Goal: Information Seeking & Learning: Learn about a topic

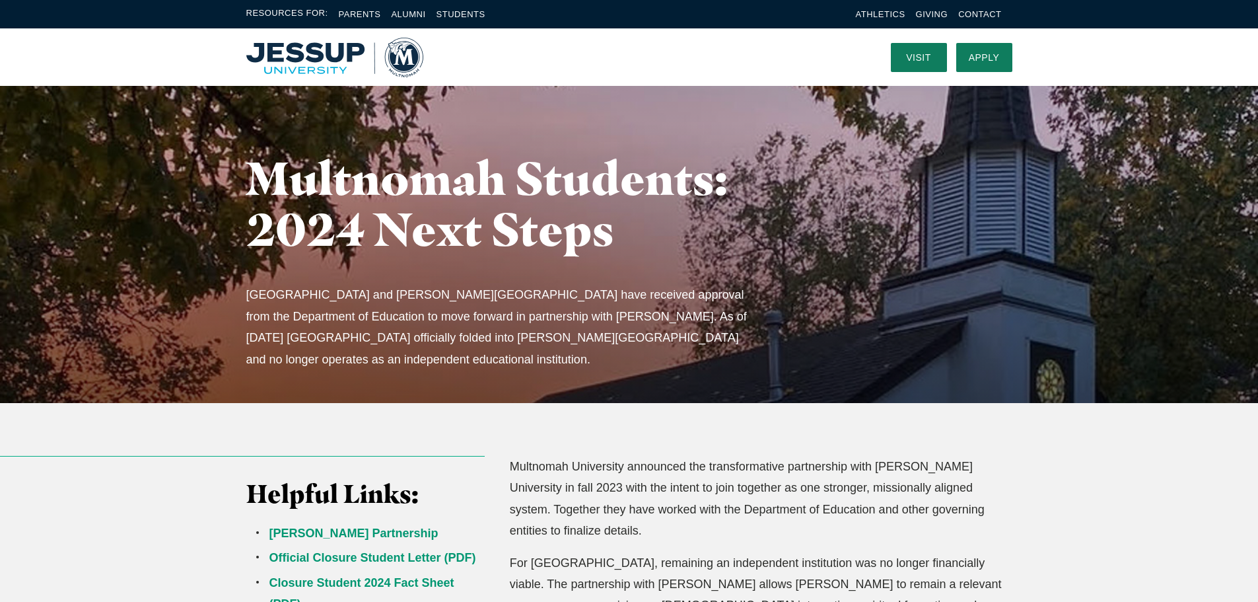
click at [413, 63] on img "Home" at bounding box center [334, 58] width 177 height 40
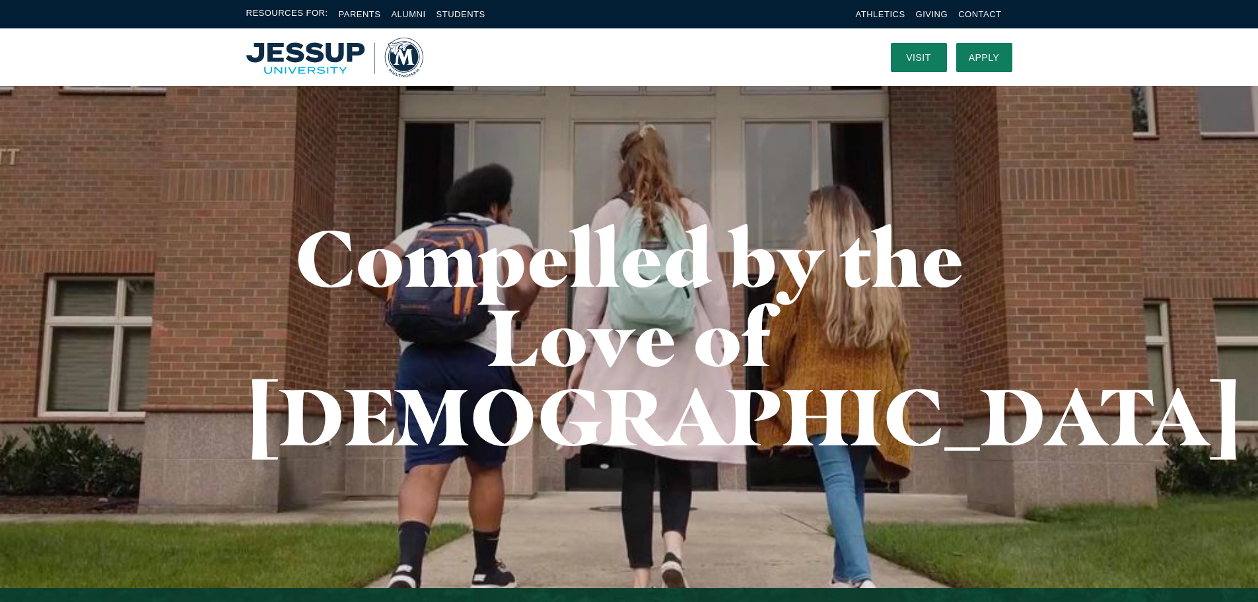
click at [330, 51] on img "Home" at bounding box center [334, 58] width 177 height 40
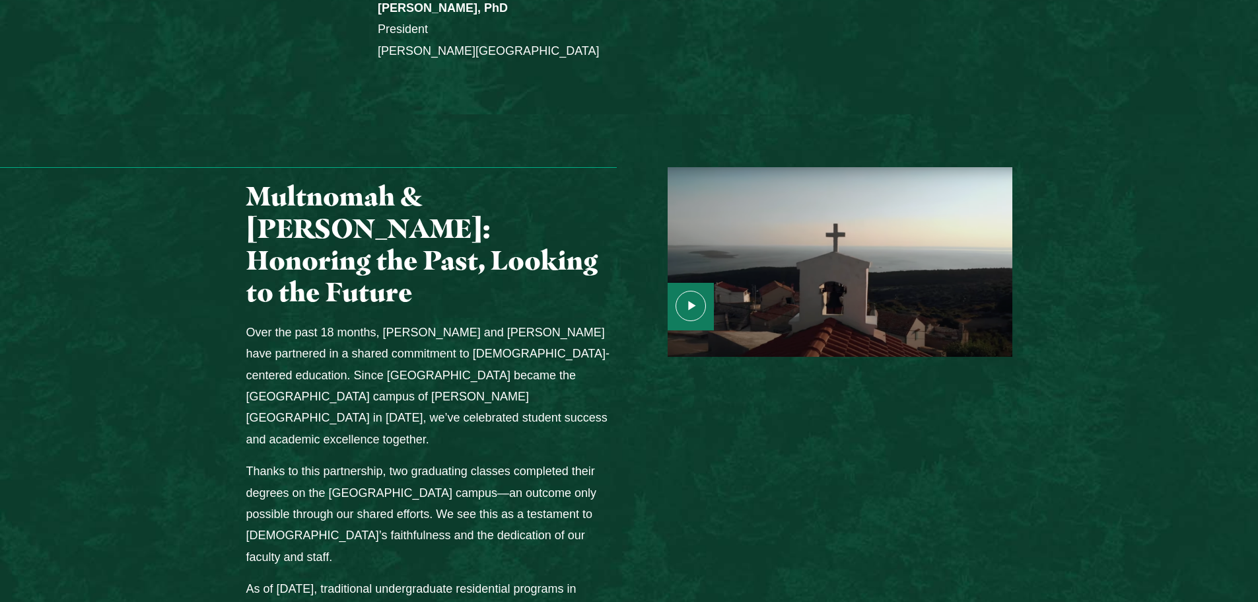
scroll to position [1519, 0]
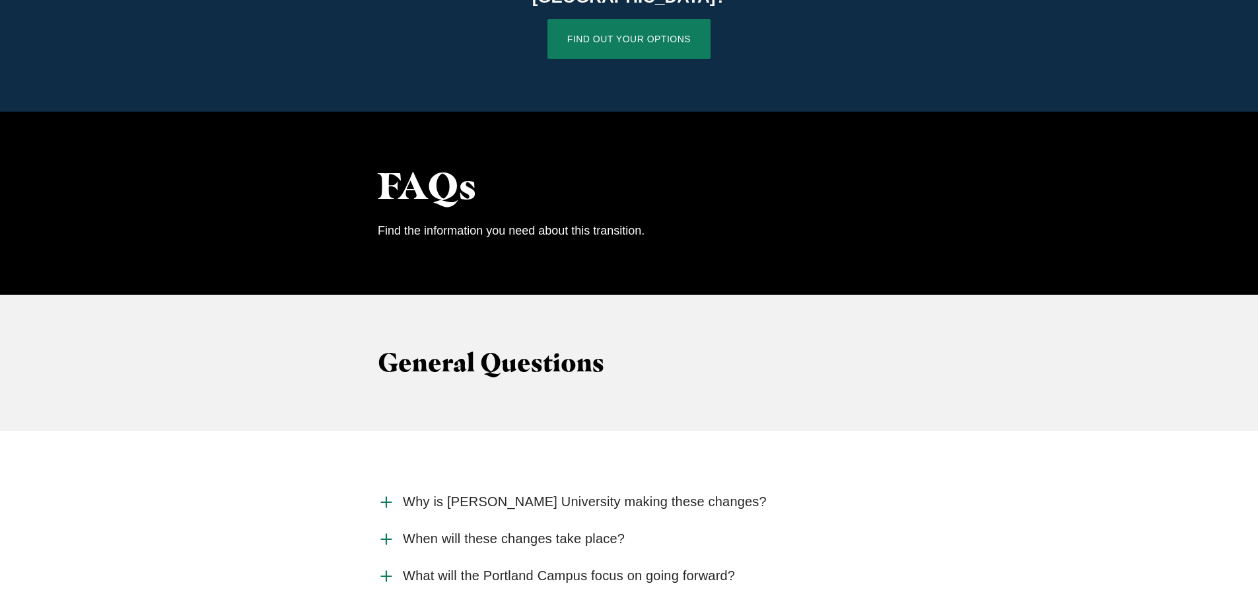
scroll to position [1123, 0]
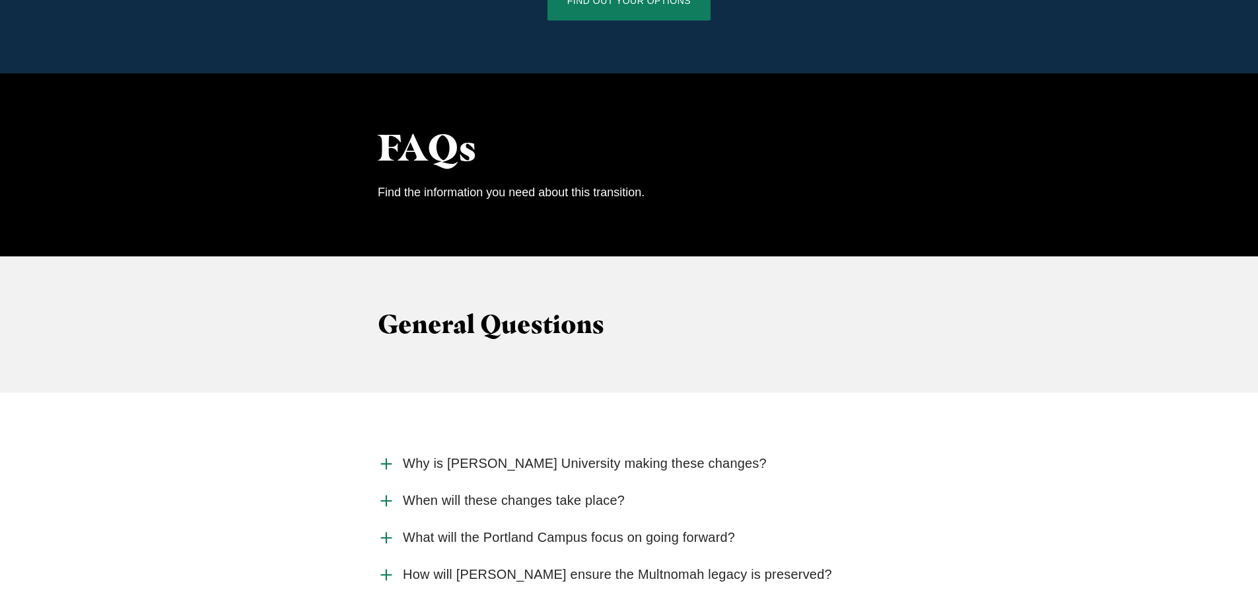
click at [392, 455] on icon "Accordion" at bounding box center [386, 463] width 17 height 17
click at [0, 0] on input "Why is Jessup University making these changes?" at bounding box center [0, 0] width 0 height 0
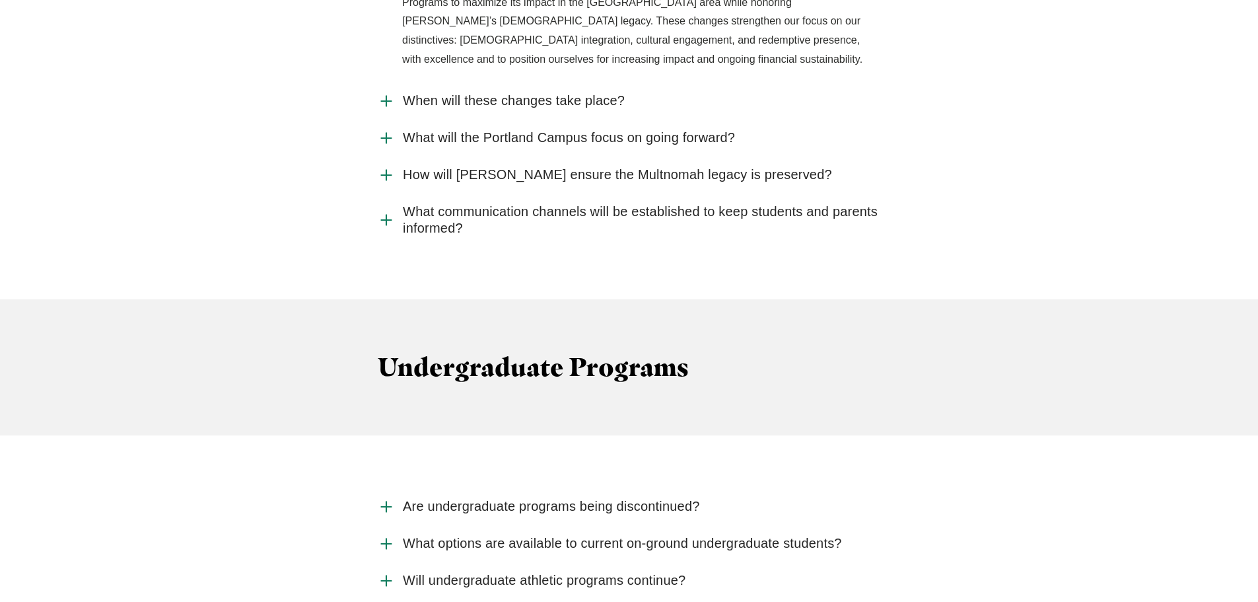
scroll to position [1717, 0]
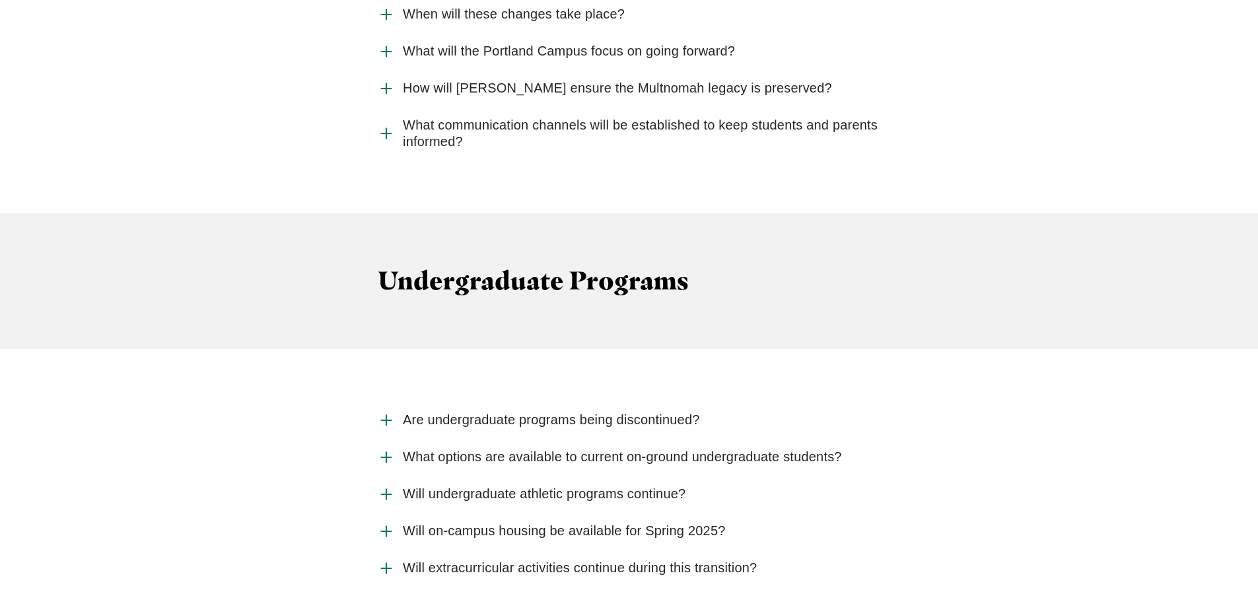
click at [390, 411] on icon "Accordion" at bounding box center [386, 419] width 17 height 17
click at [0, 0] on input "Are undergraduate programs being discontinued?" at bounding box center [0, 0] width 0 height 0
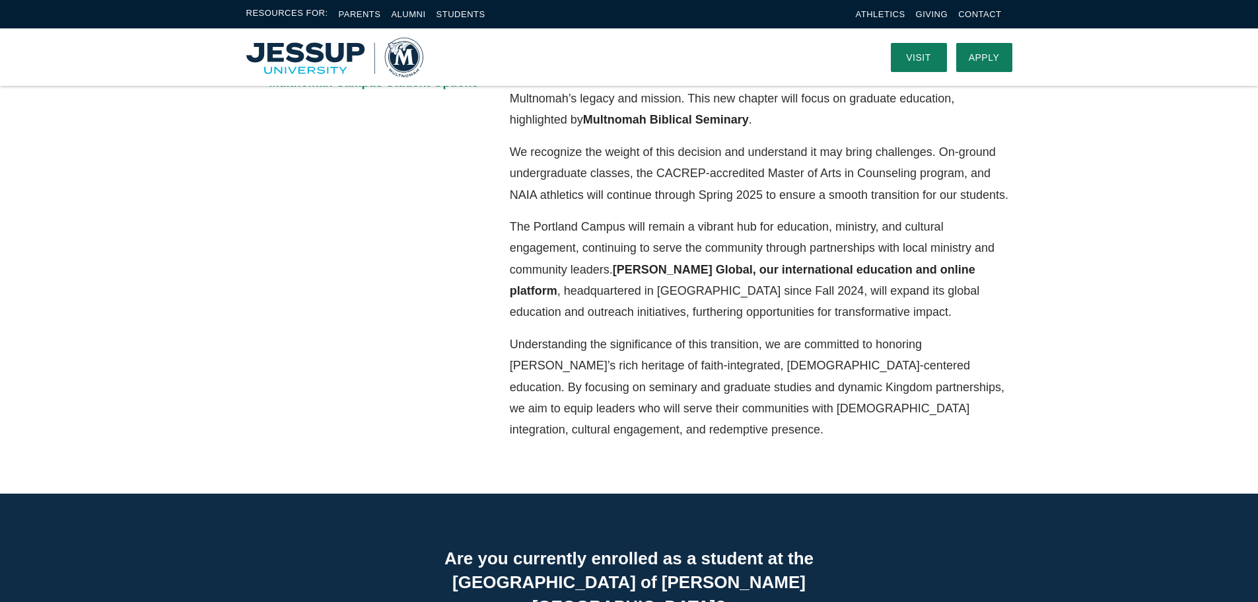
scroll to position [264, 0]
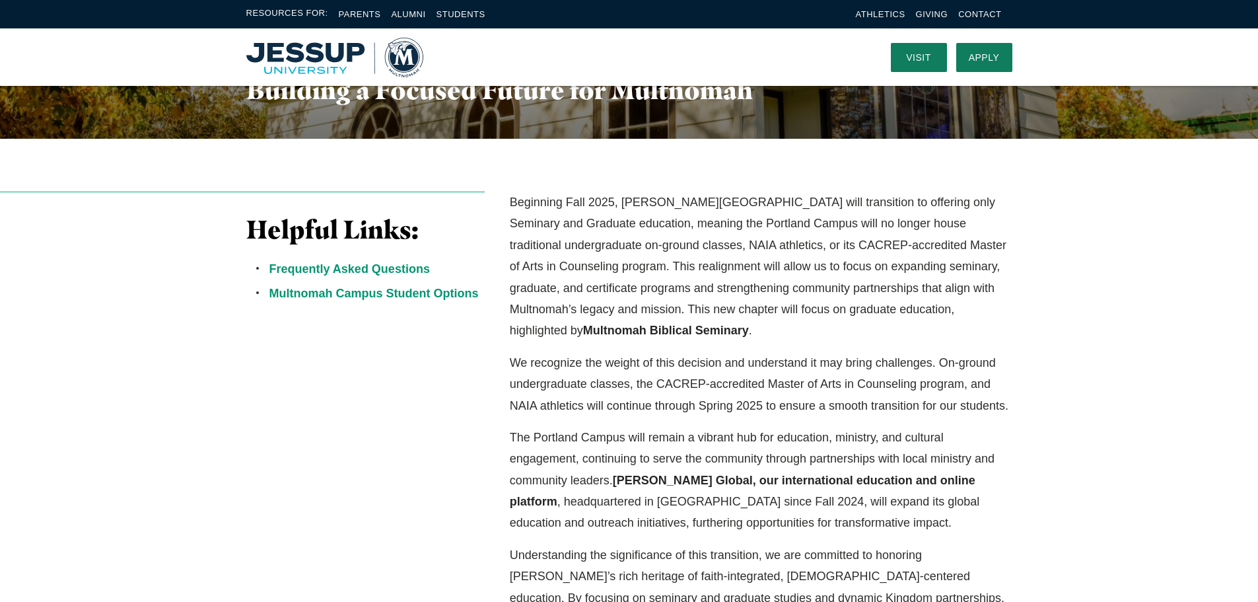
click at [297, 41] on img "Home" at bounding box center [334, 58] width 177 height 40
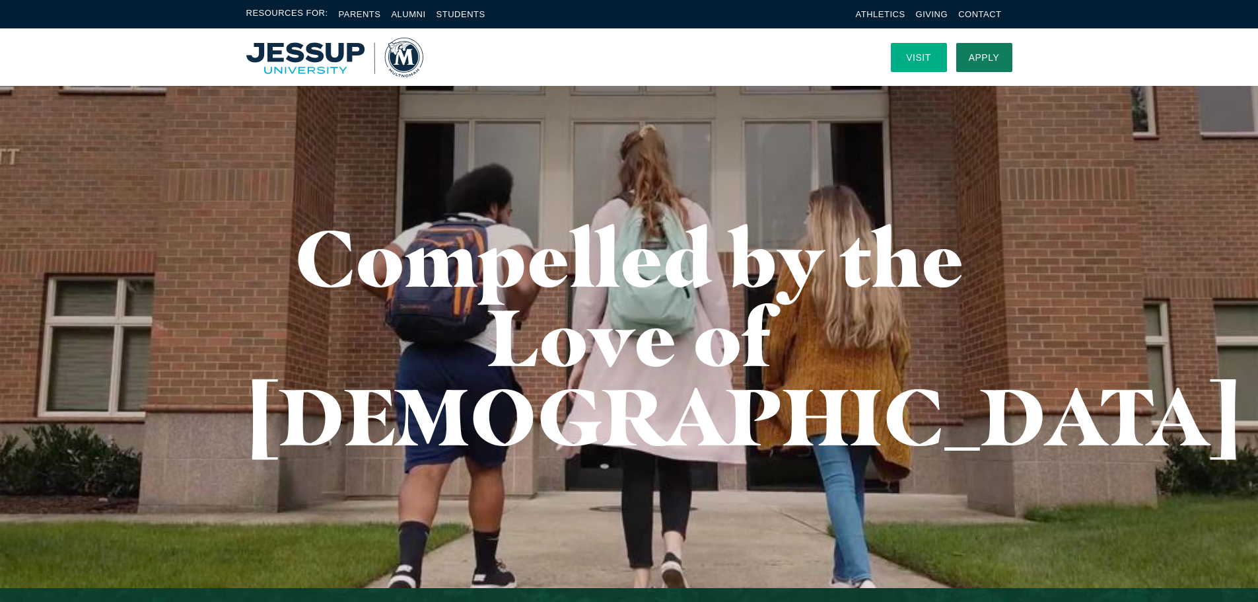
click at [914, 60] on link "Visit" at bounding box center [919, 57] width 56 height 29
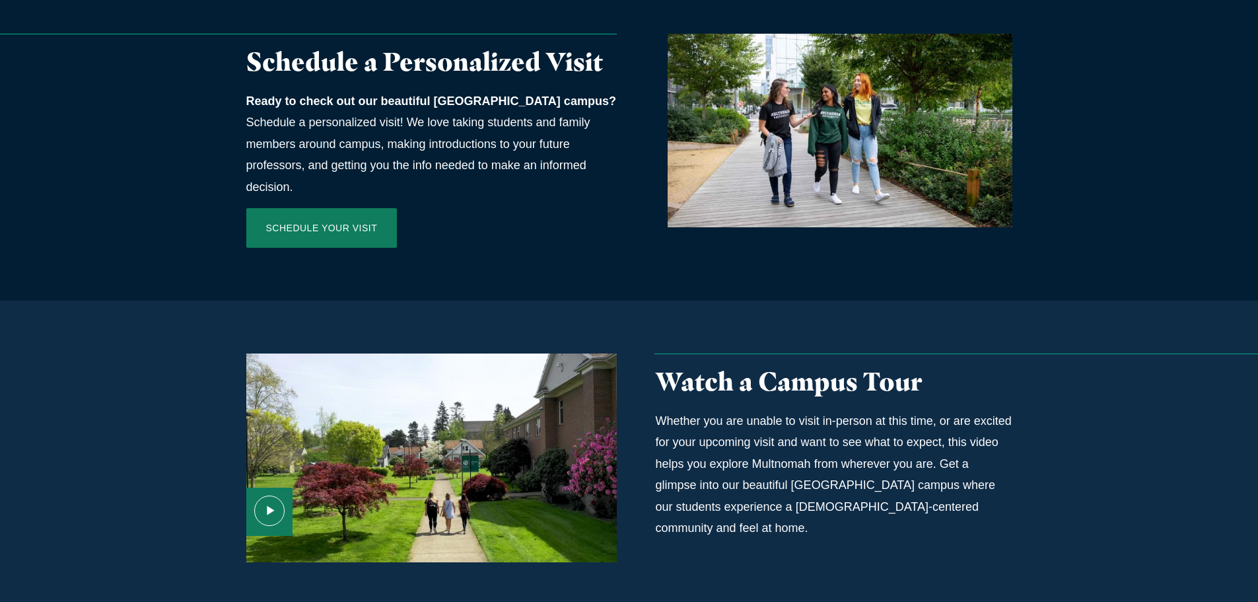
scroll to position [594, 0]
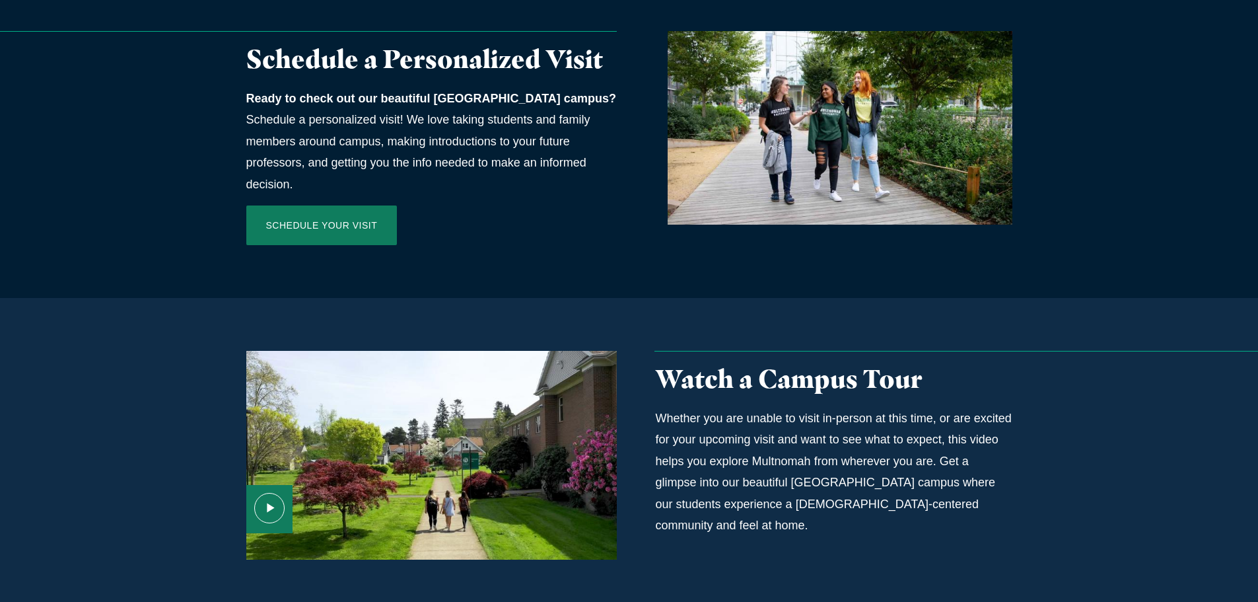
click at [279, 493] on icon "Media Content" at bounding box center [269, 508] width 30 height 30
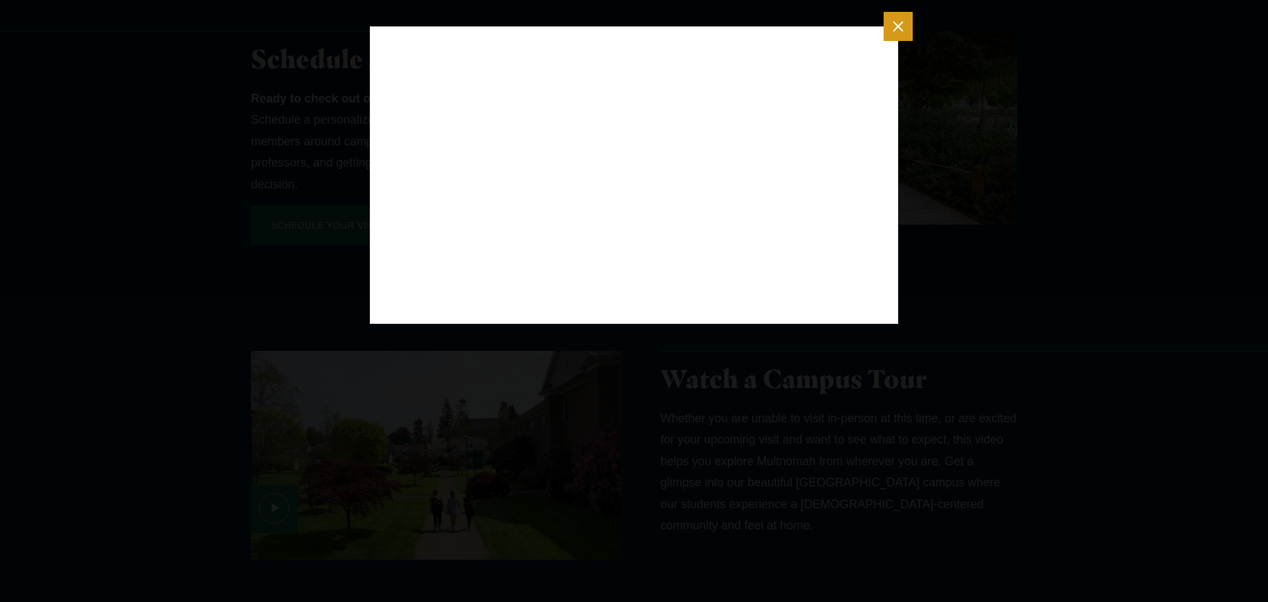
click at [1047, 267] on div at bounding box center [634, 301] width 1268 height 602
